Goal: Task Accomplishment & Management: Complete application form

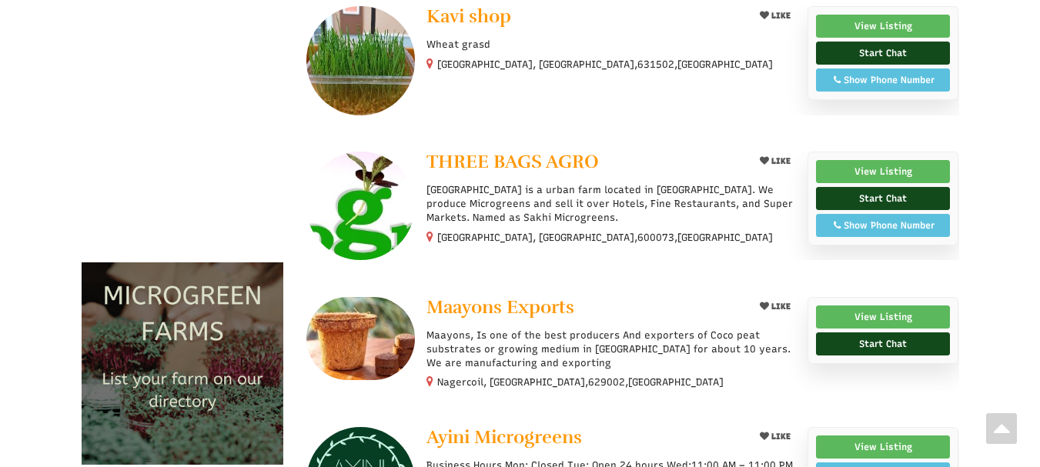
scroll to position [883, 0]
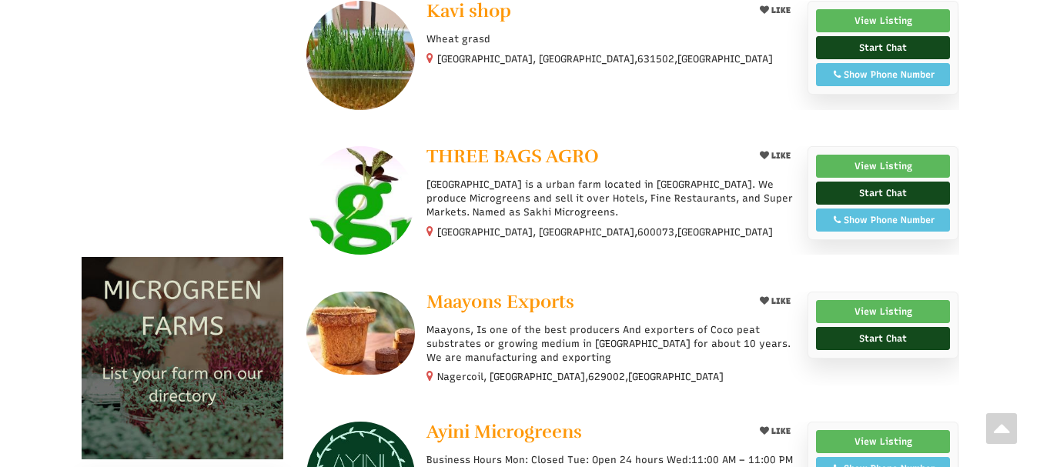
select select "Language Translate Widget"
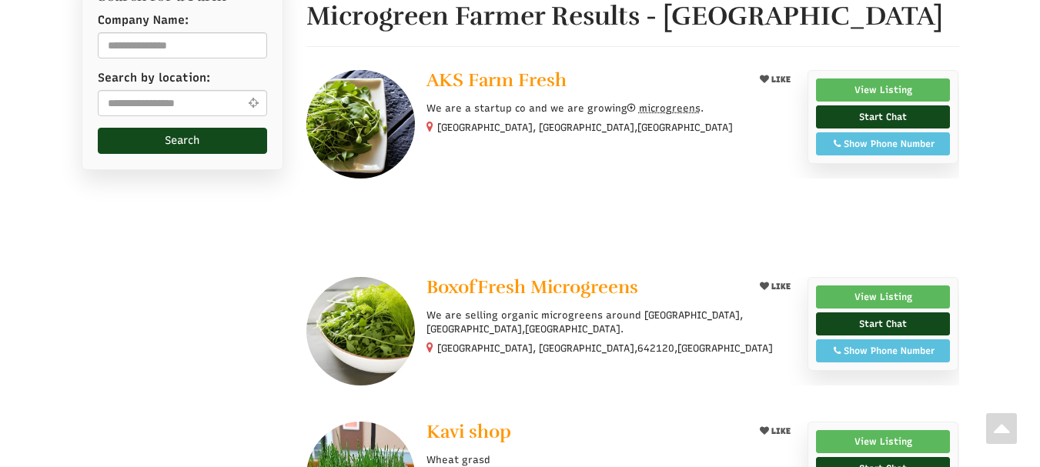
scroll to position [0, 0]
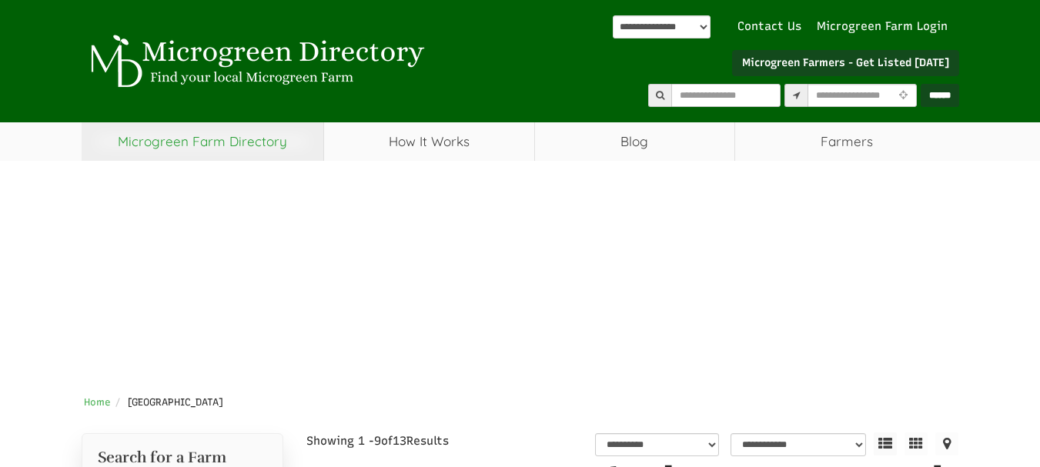
click at [228, 137] on link "Microgreen Farm Directory" at bounding box center [203, 141] width 242 height 38
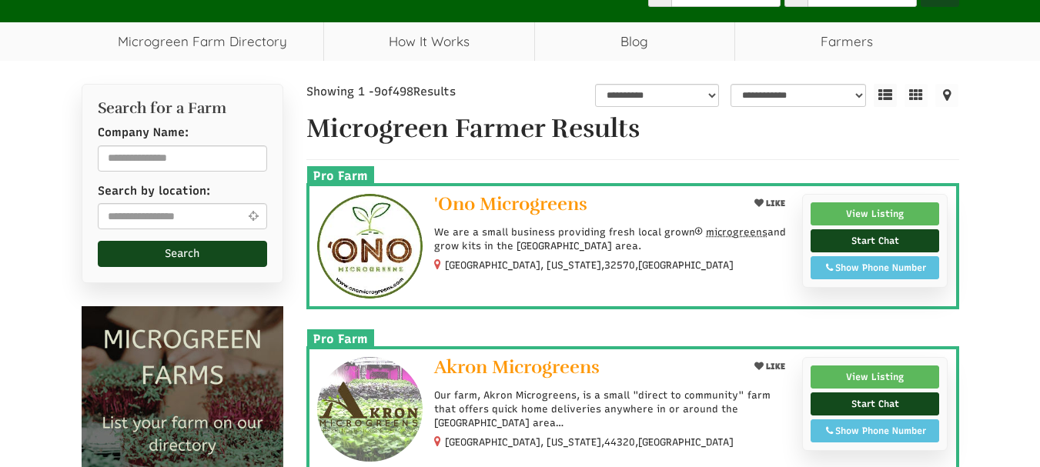
select select "Language Translate Widget"
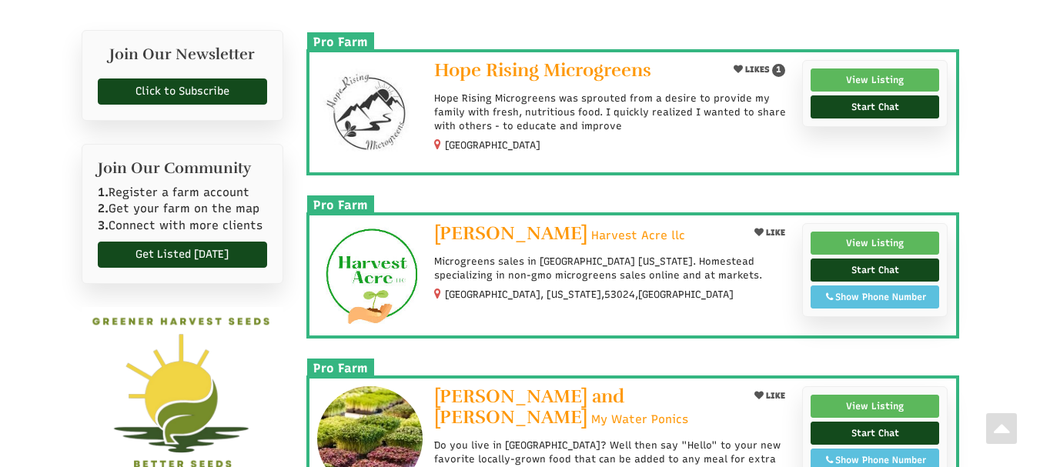
scroll to position [2297, 0]
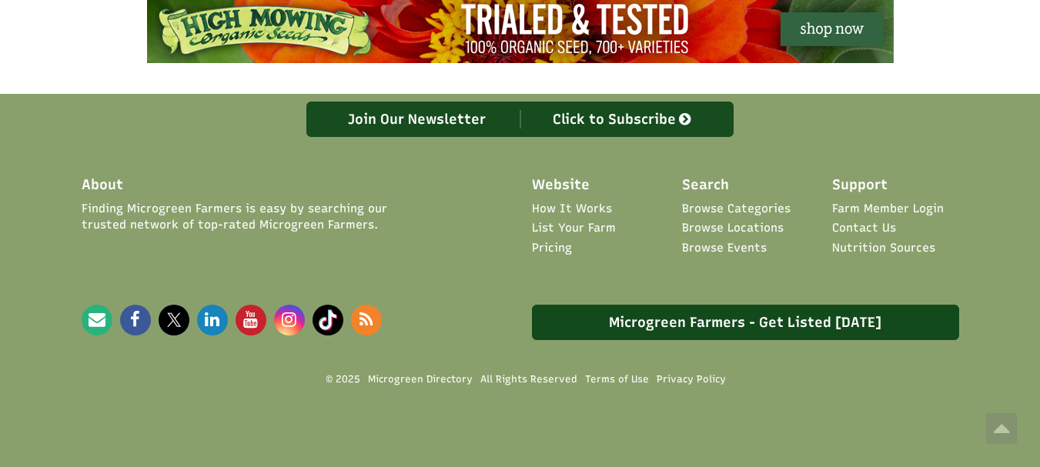
click at [553, 227] on link "List Your Farm" at bounding box center [574, 228] width 84 height 16
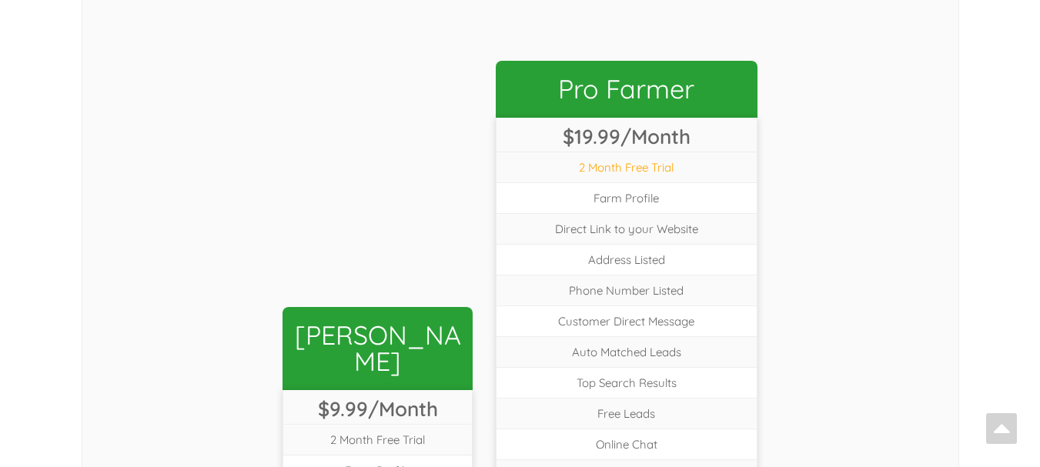
scroll to position [675, 0]
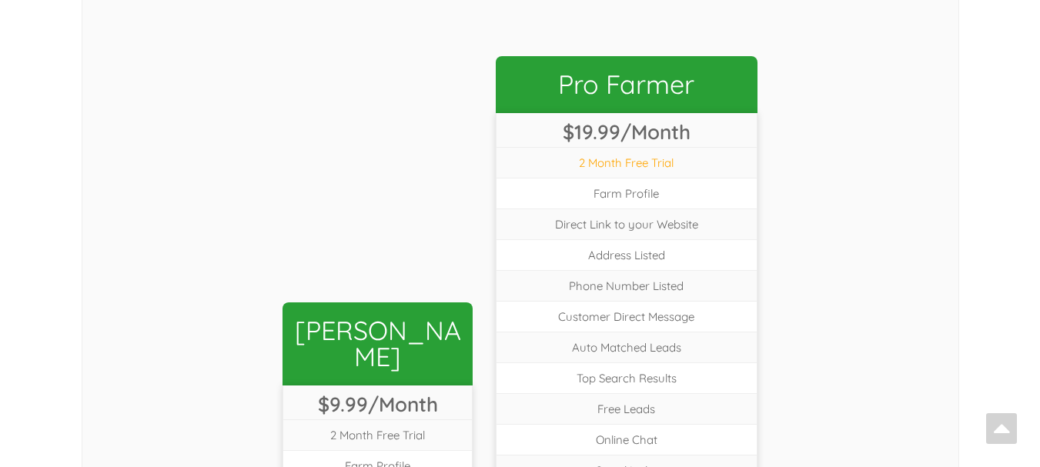
select select "Language Translate Widget"
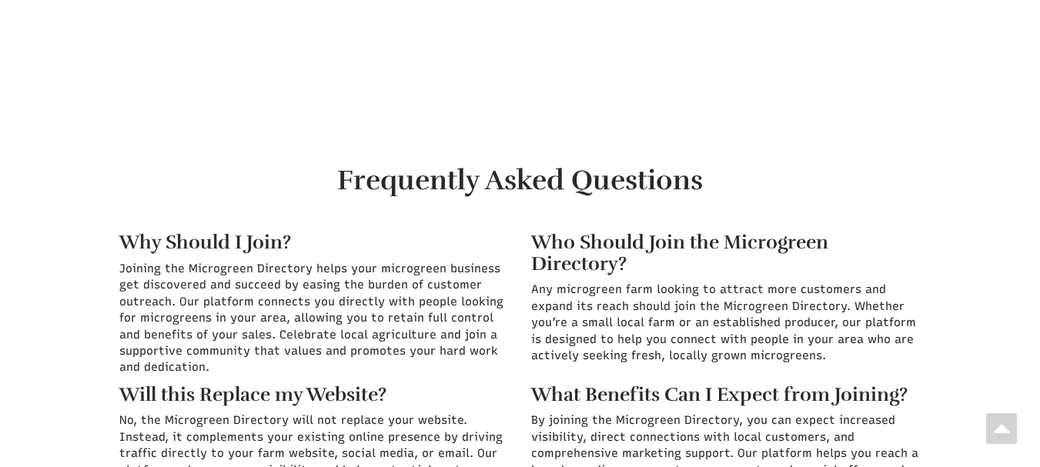
scroll to position [5947, 0]
